Goal: Contribute content: Add original content to the website for others to see

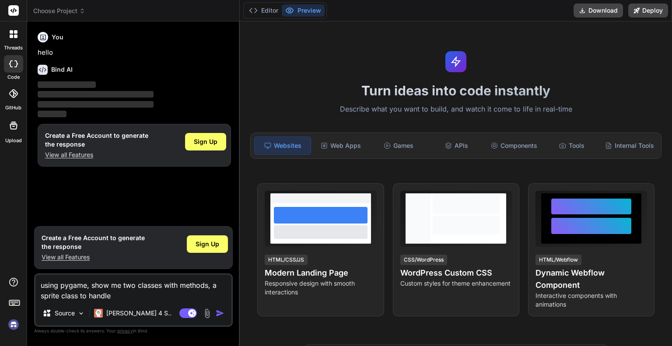
type textarea "x"
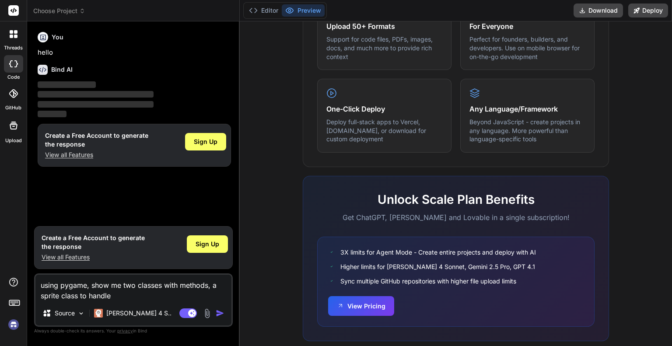
scroll to position [514, 0]
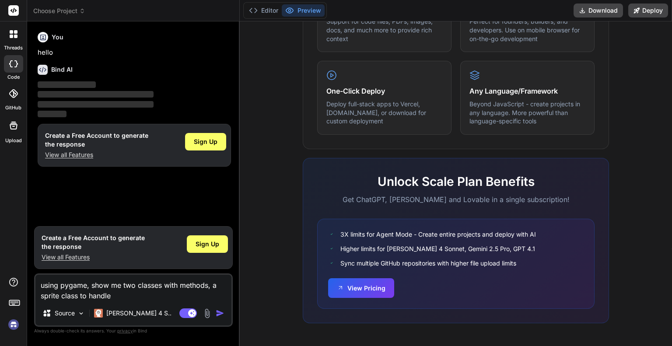
click at [61, 8] on span "Choose Project" at bounding box center [59, 11] width 52 height 9
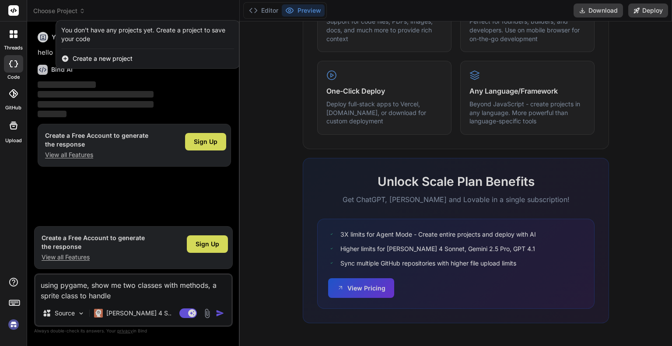
click at [11, 8] on rect at bounding box center [13, 10] width 11 height 11
click at [91, 61] on span "Create a new project" at bounding box center [103, 58] width 60 height 9
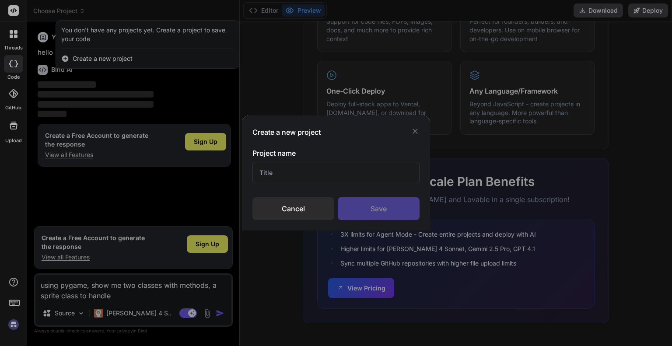
click at [413, 130] on icon at bounding box center [415, 131] width 5 height 5
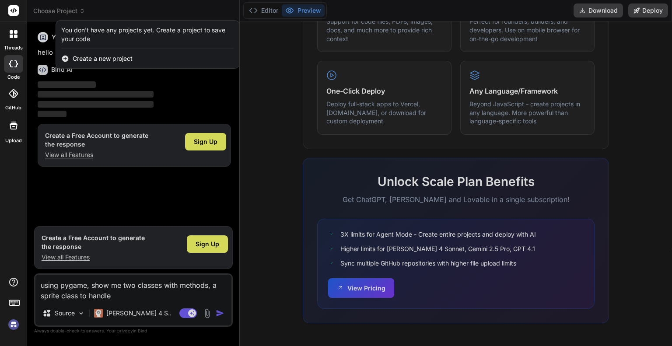
click at [269, 14] on div at bounding box center [336, 173] width 672 height 346
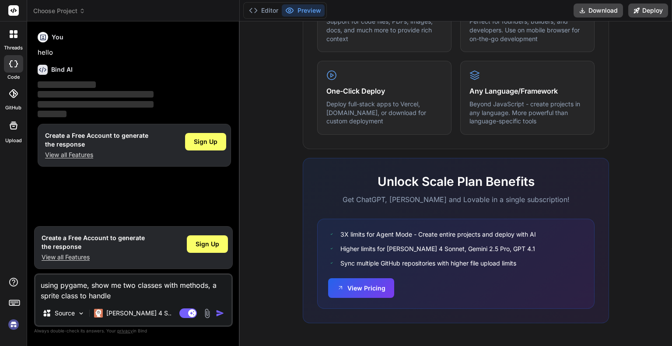
click at [269, 14] on button "Editor" at bounding box center [263, 10] width 36 height 12
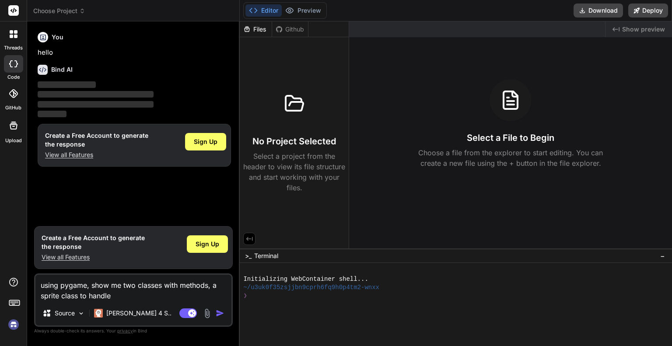
click at [376, 123] on div "Select a File to Begin Choose a file from the explorer to start editing. You ca…" at bounding box center [510, 123] width 323 height 89
click at [117, 290] on textarea "using pygame, show me two classes with methods, a sprite class to handle" at bounding box center [133, 288] width 196 height 26
type textarea "x"
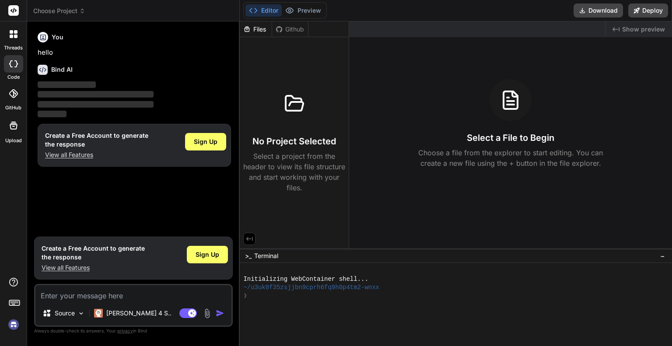
click at [174, 295] on textarea at bounding box center [133, 293] width 196 height 16
